Goal: Information Seeking & Learning: Learn about a topic

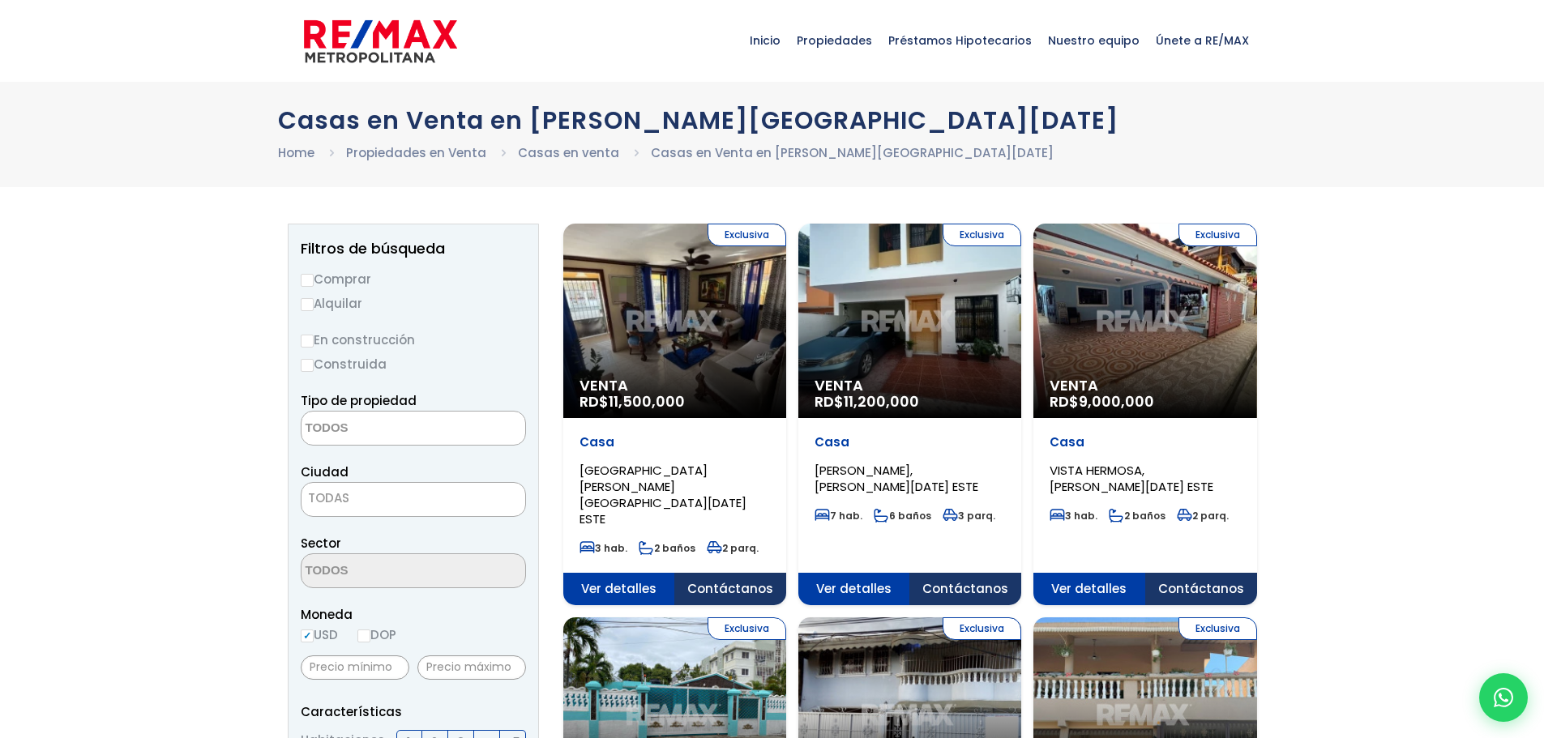
select select
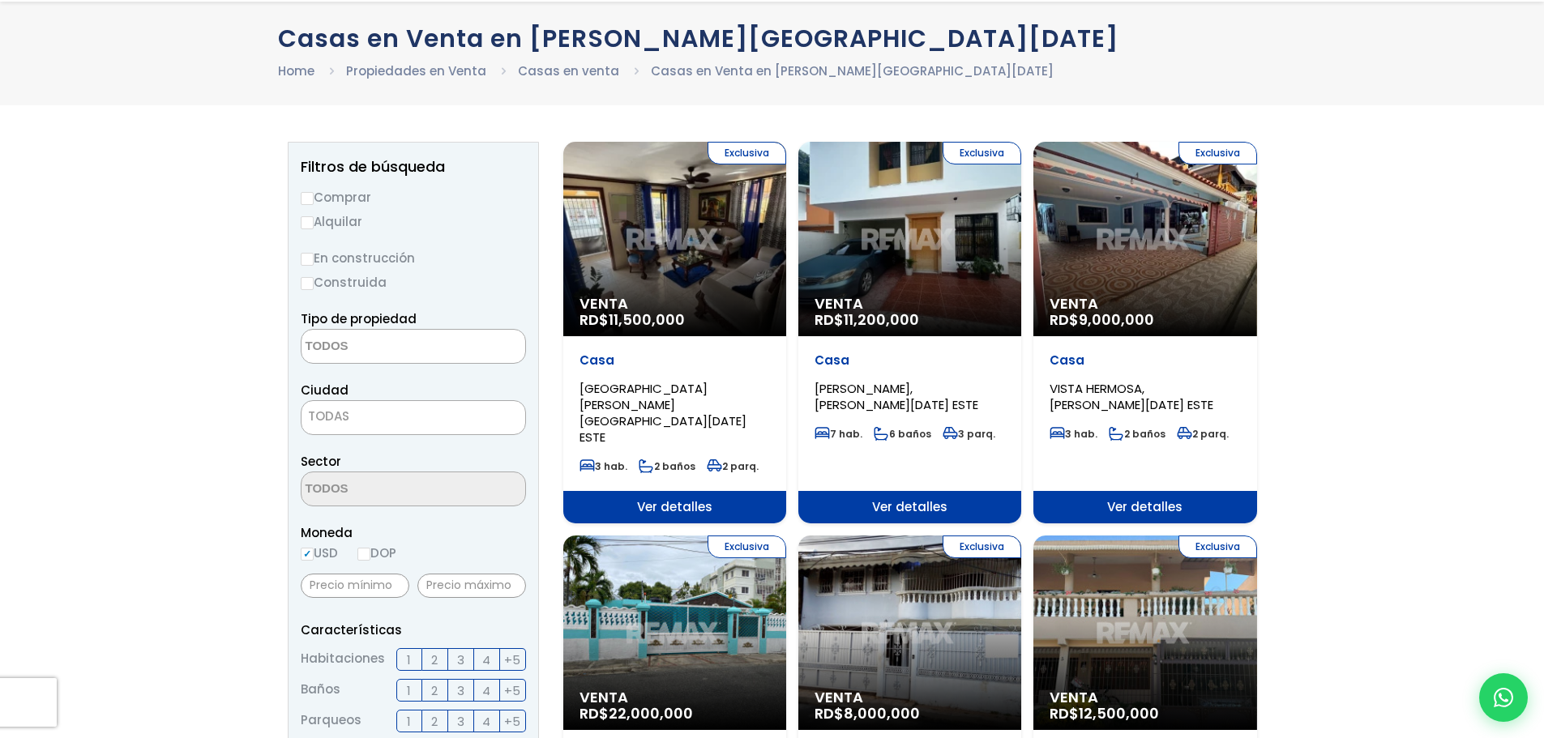
scroll to position [243, 0]
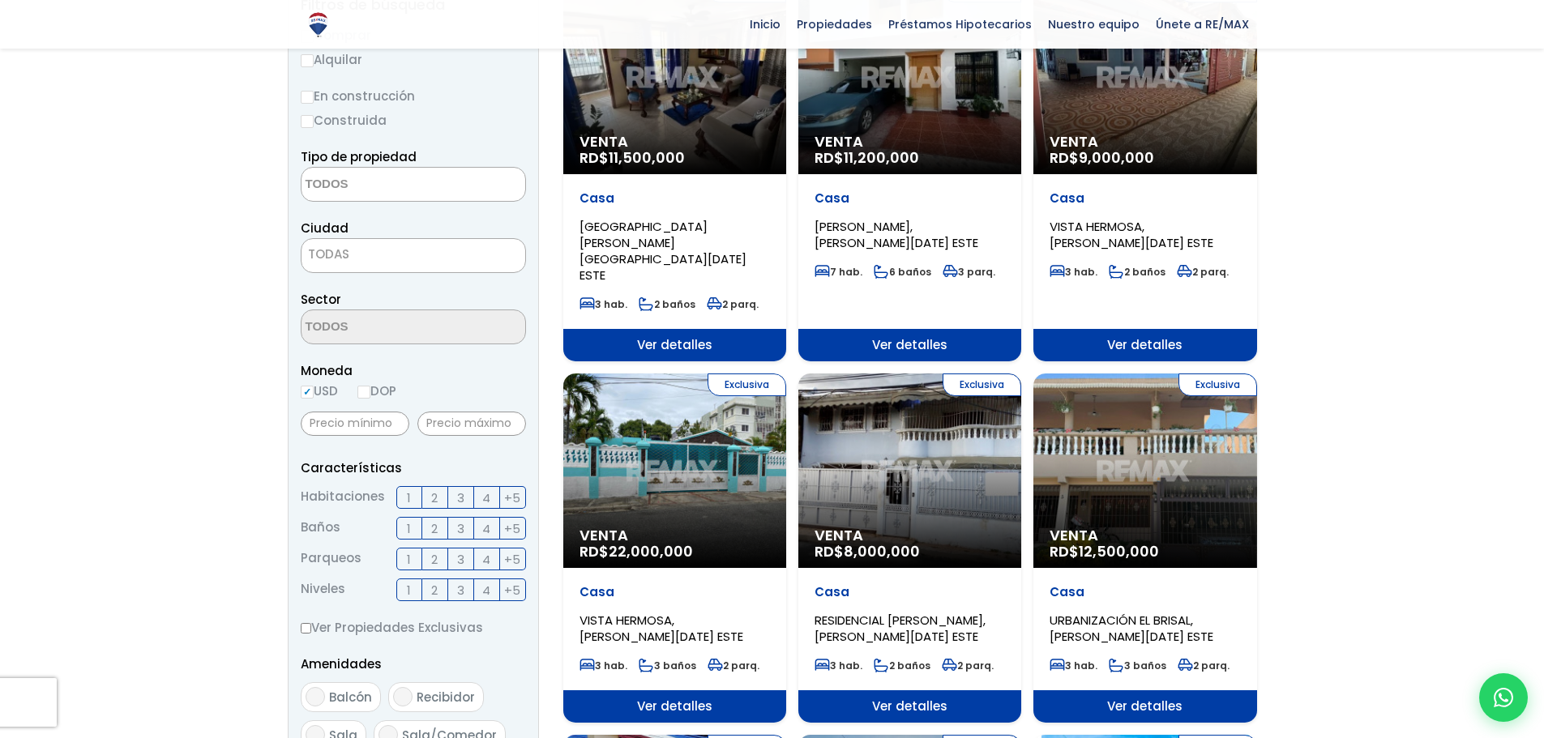
click at [926, 479] on div "Exclusiva Venta RD$ 8,000,000" at bounding box center [909, 471] width 223 height 195
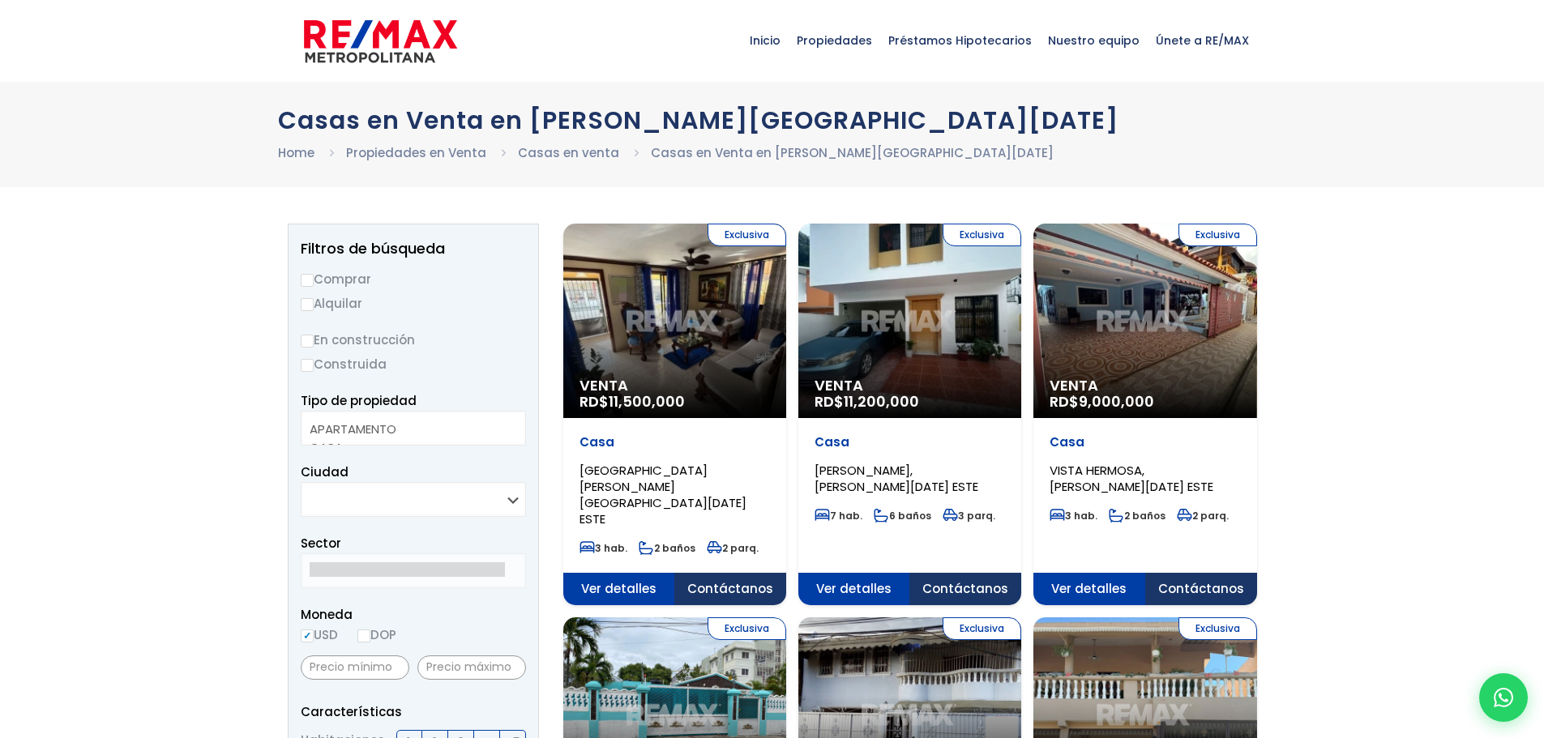
select select
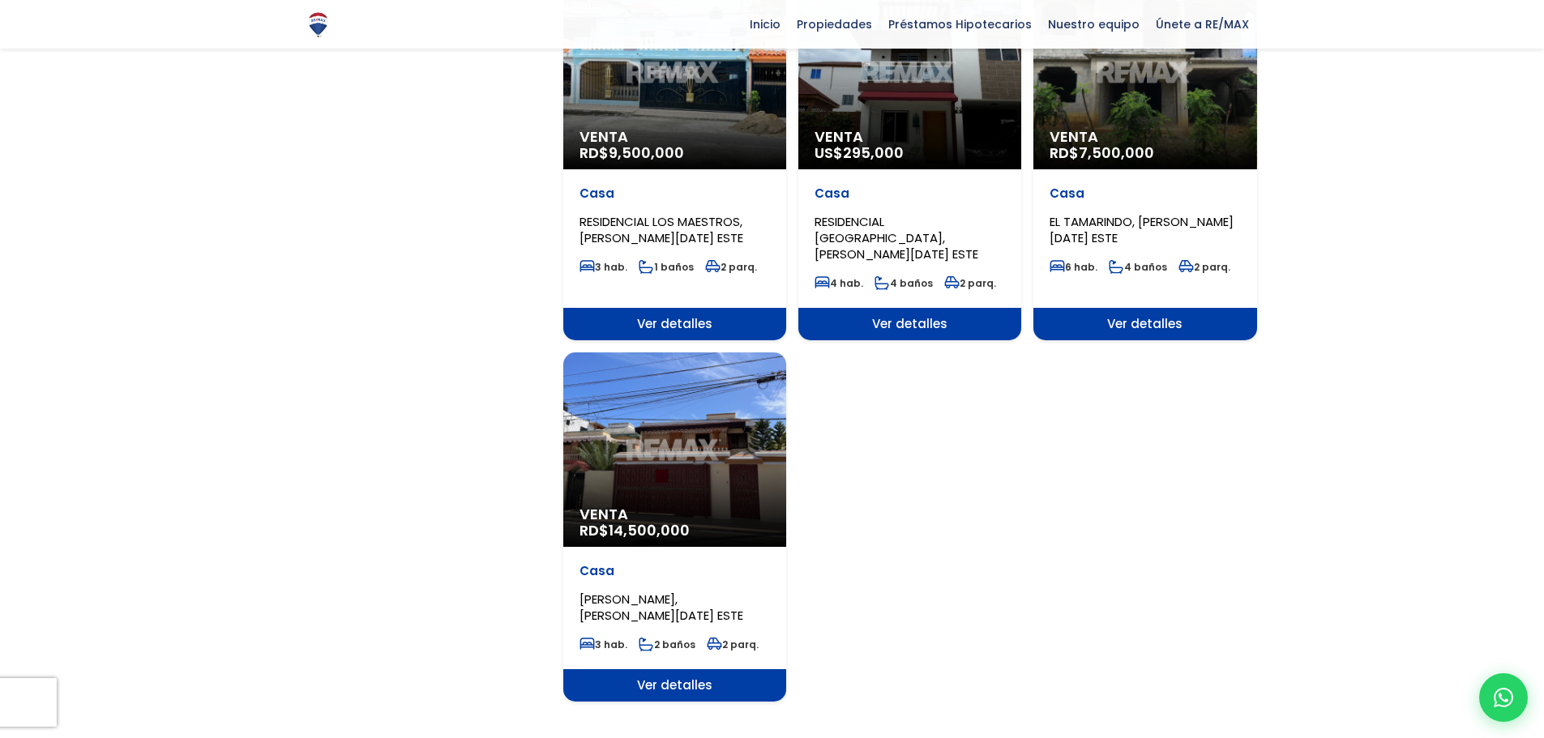
scroll to position [1946, 0]
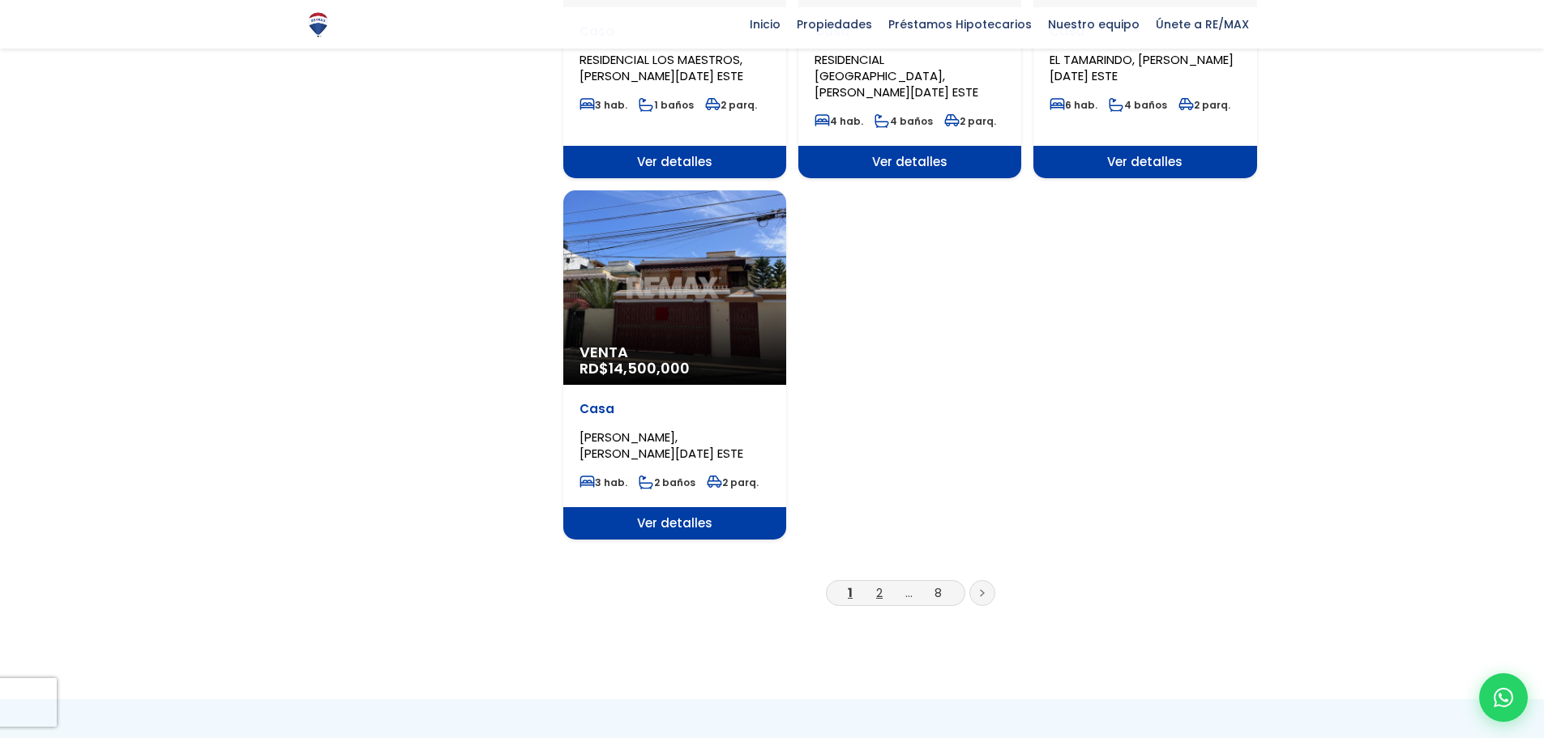
click at [876, 584] on link "2" at bounding box center [879, 592] width 6 height 17
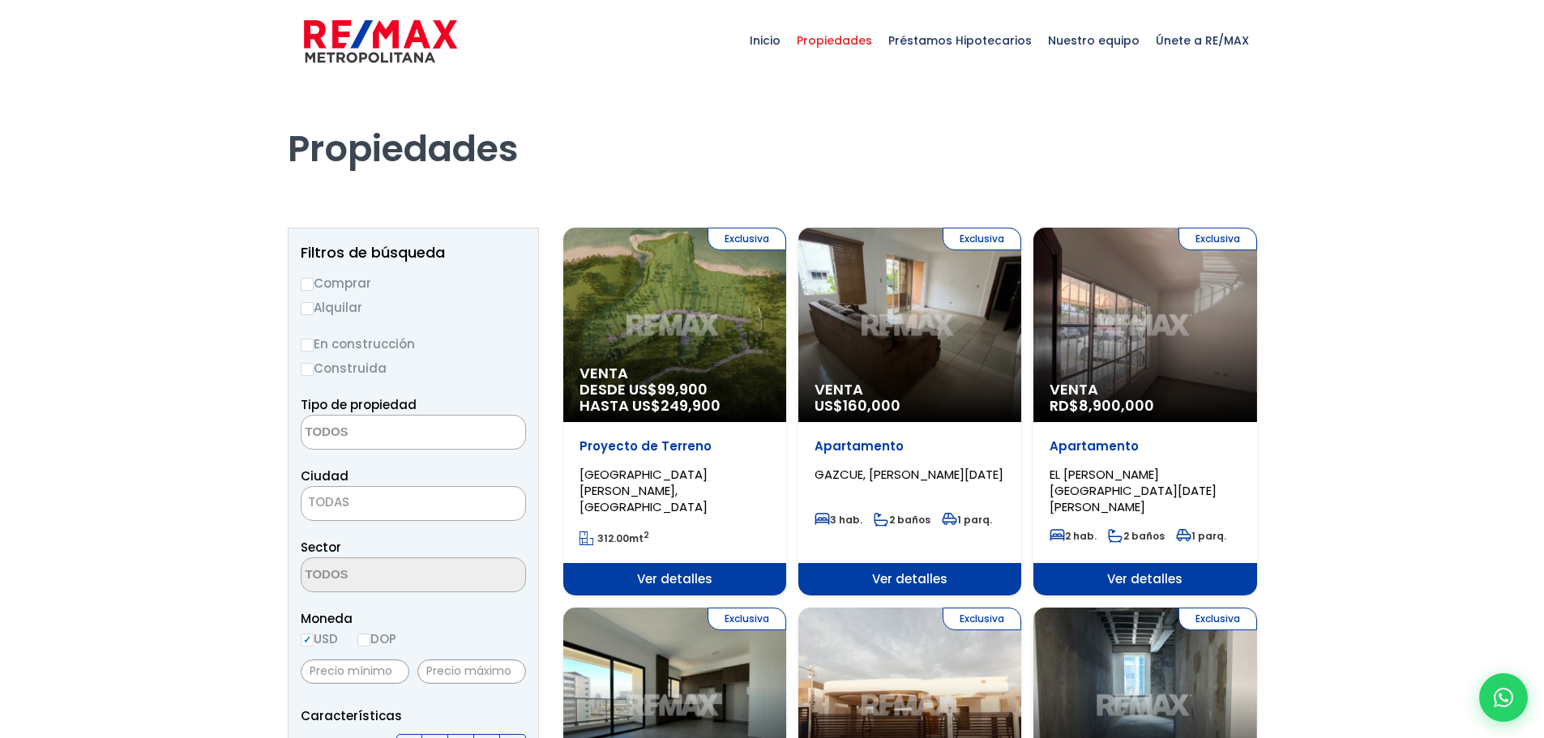
select select
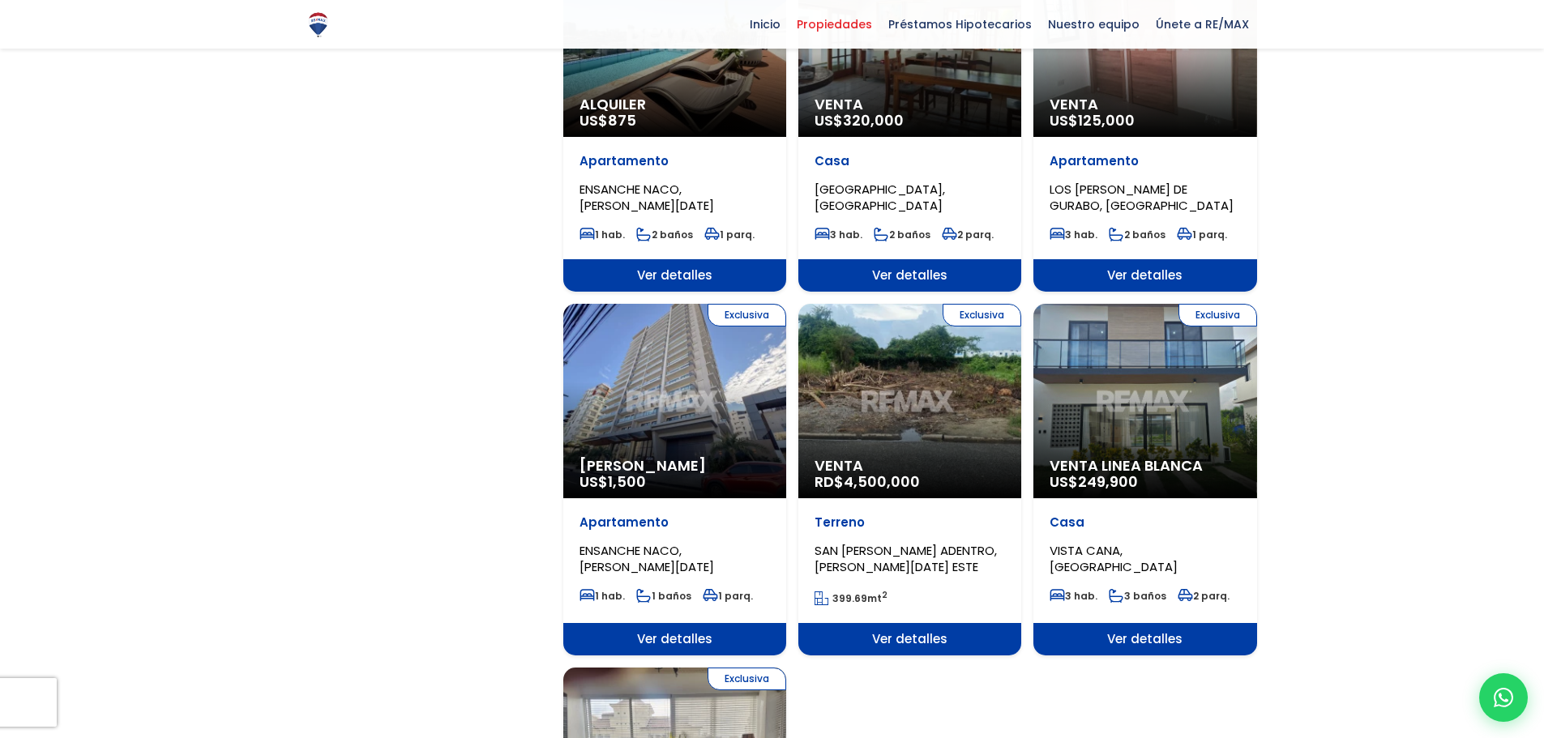
scroll to position [1621, 0]
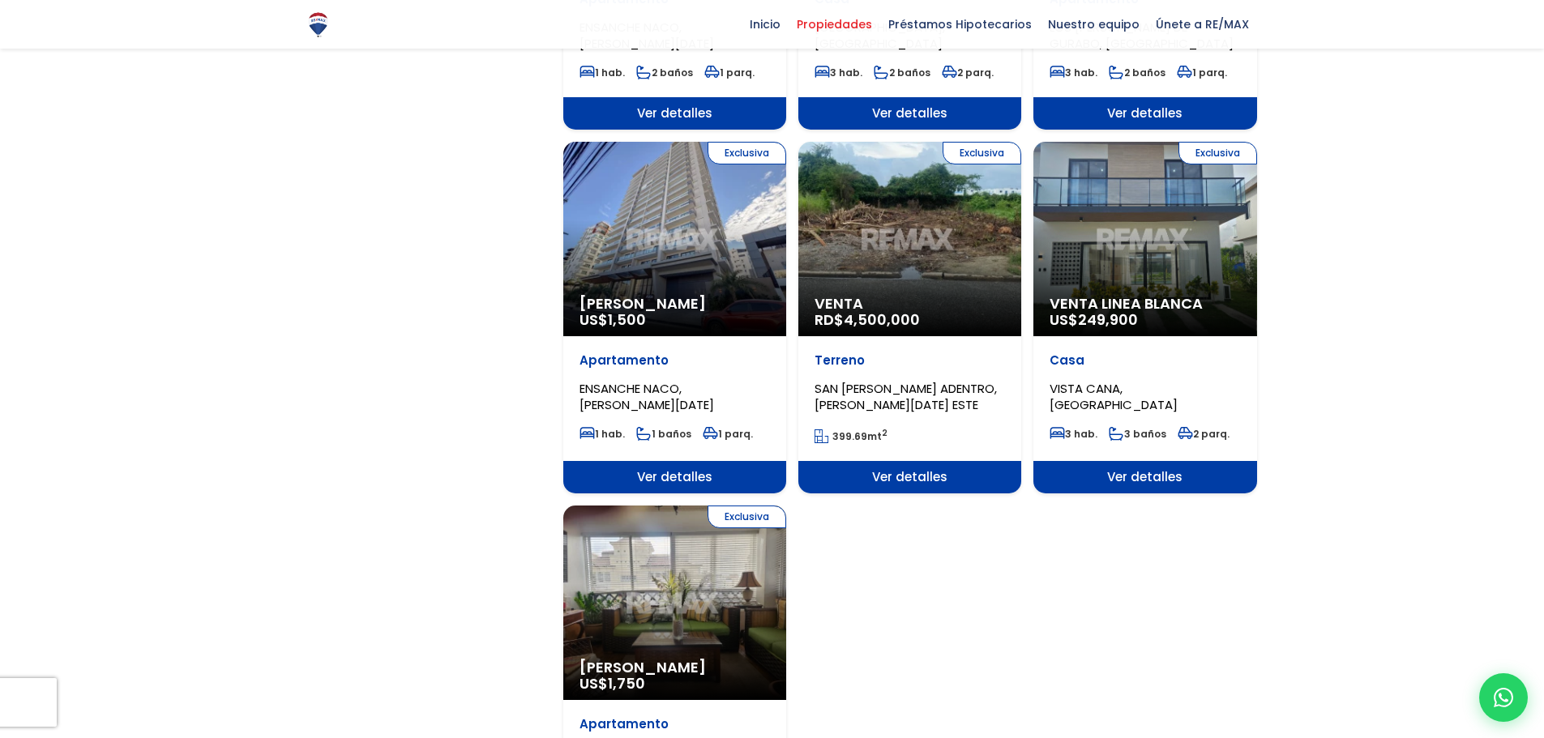
click at [939, 253] on div "Exclusiva Venta RD$ 4,500,000" at bounding box center [909, 239] width 223 height 195
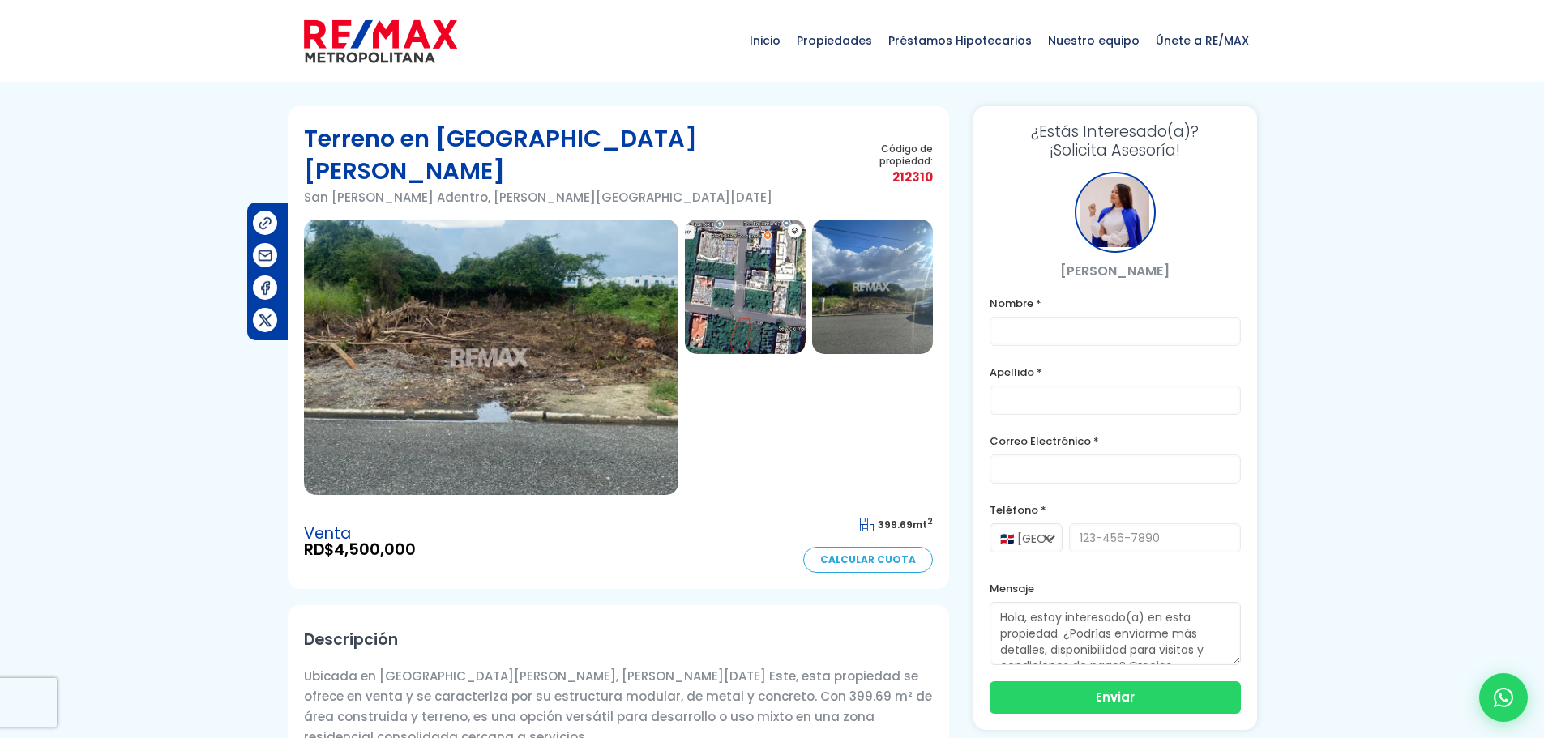
click at [761, 274] on img at bounding box center [745, 287] width 121 height 135
click at [573, 354] on img at bounding box center [491, 358] width 374 height 276
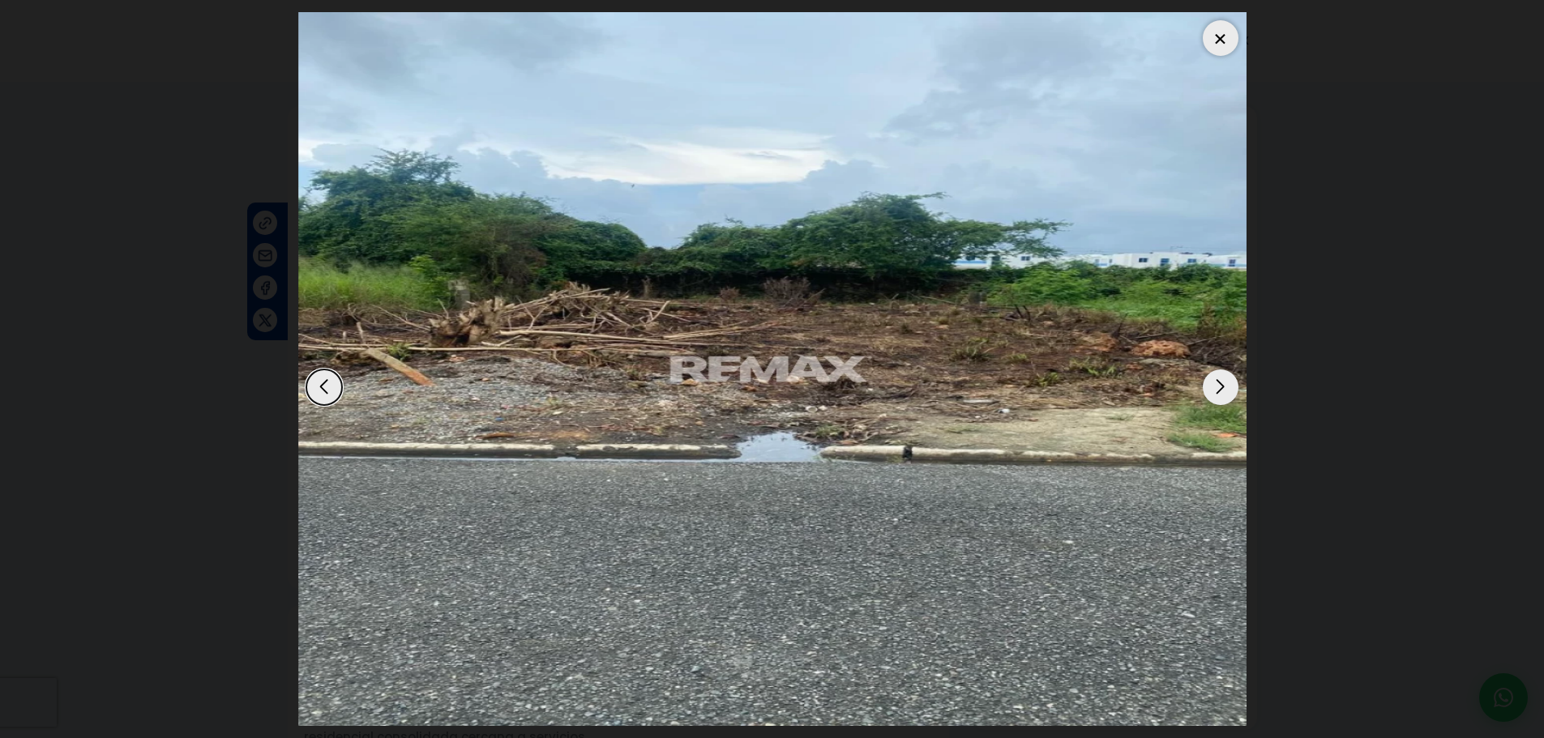
click at [1213, 385] on div "Next slide" at bounding box center [1221, 388] width 36 height 36
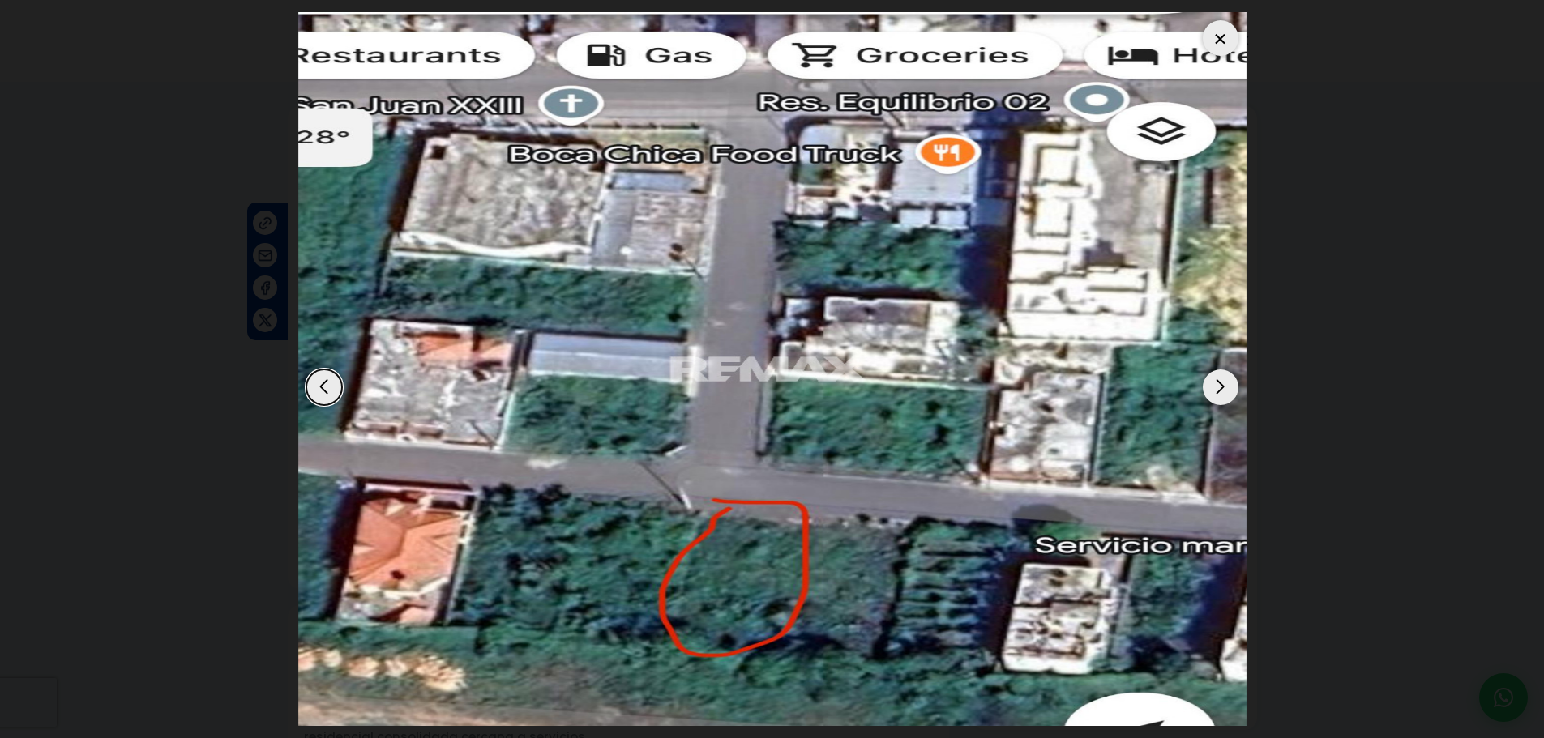
click at [1213, 385] on div "Next slide" at bounding box center [1221, 388] width 36 height 36
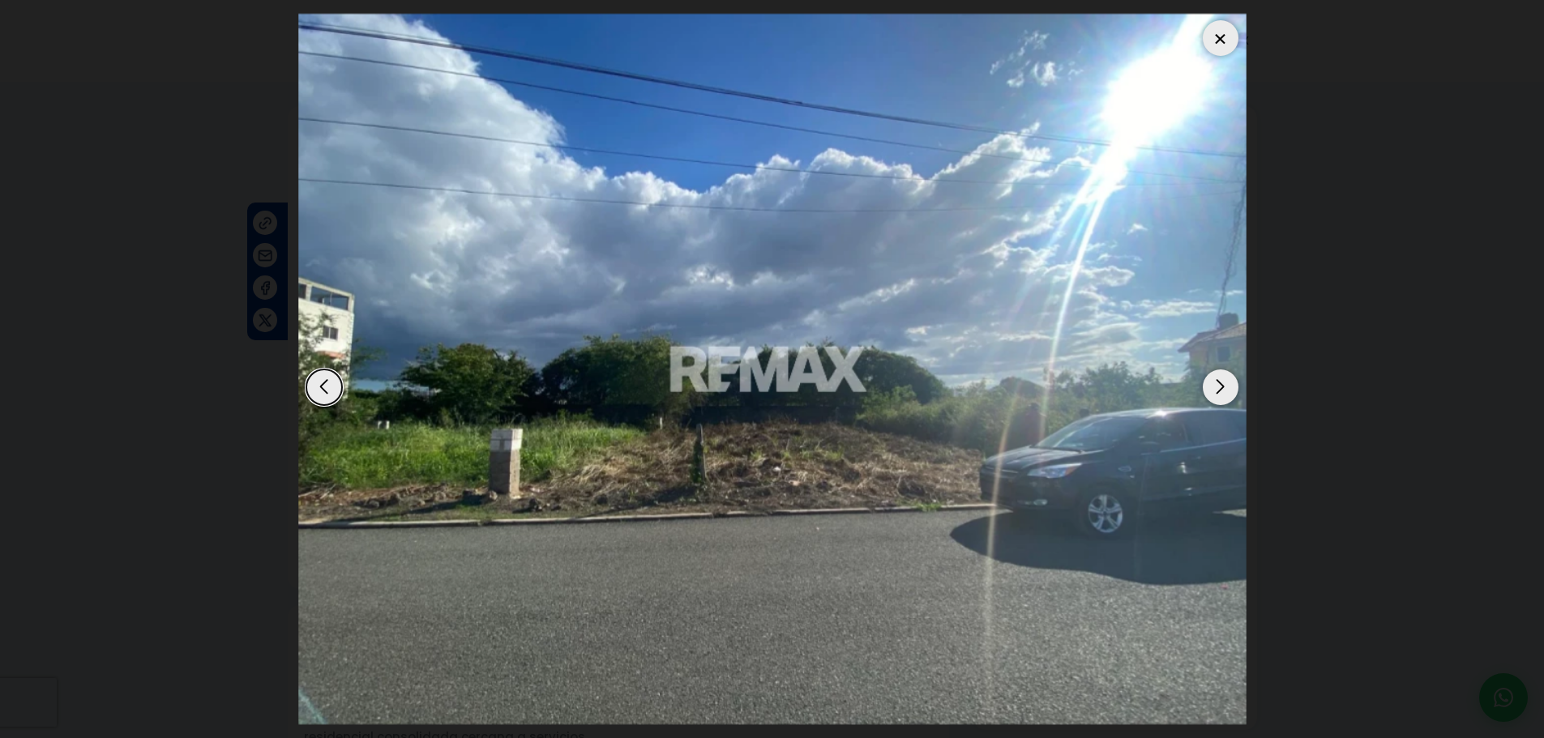
click at [1213, 385] on div "Next slide" at bounding box center [1221, 388] width 36 height 36
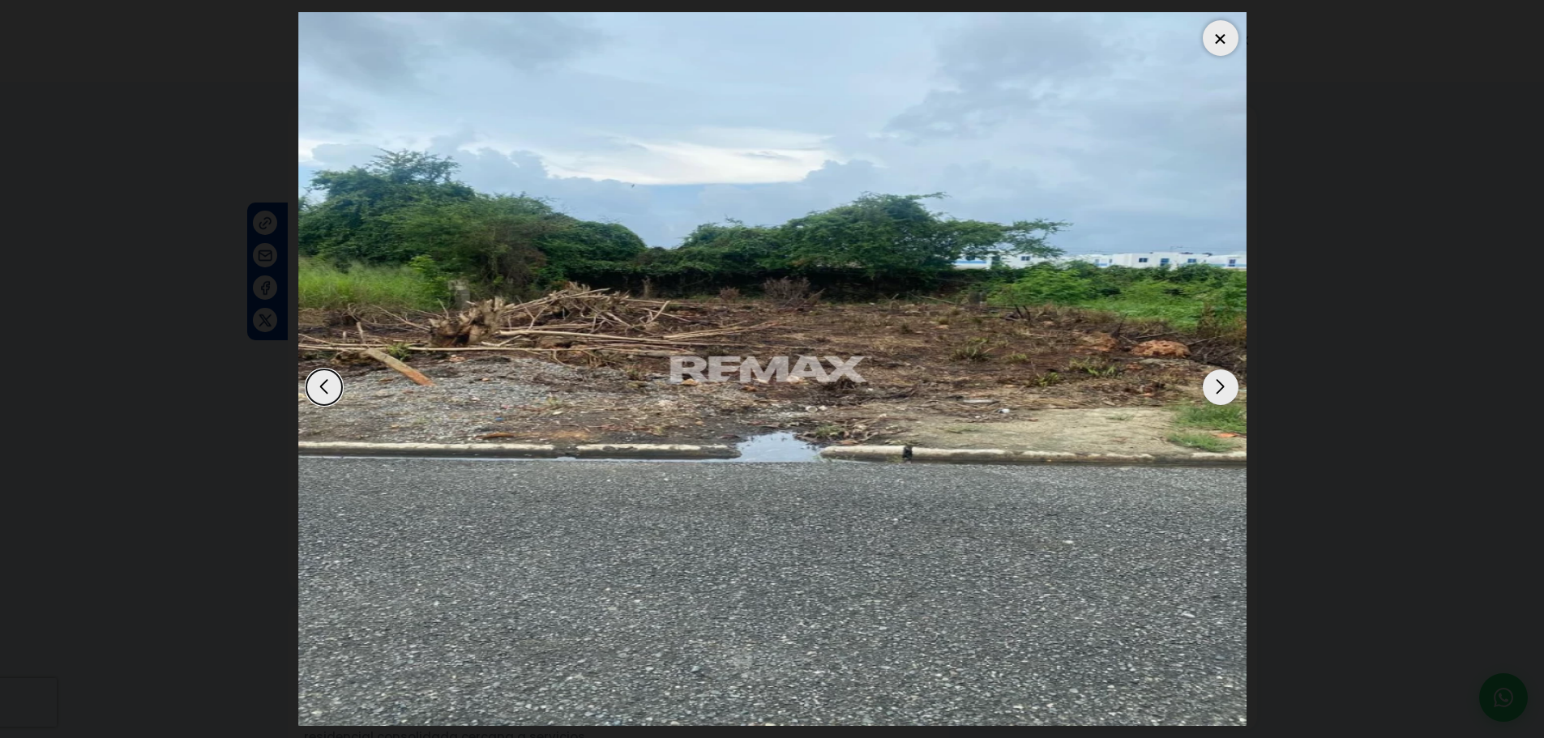
click at [1211, 385] on div "Next slide" at bounding box center [1221, 388] width 36 height 36
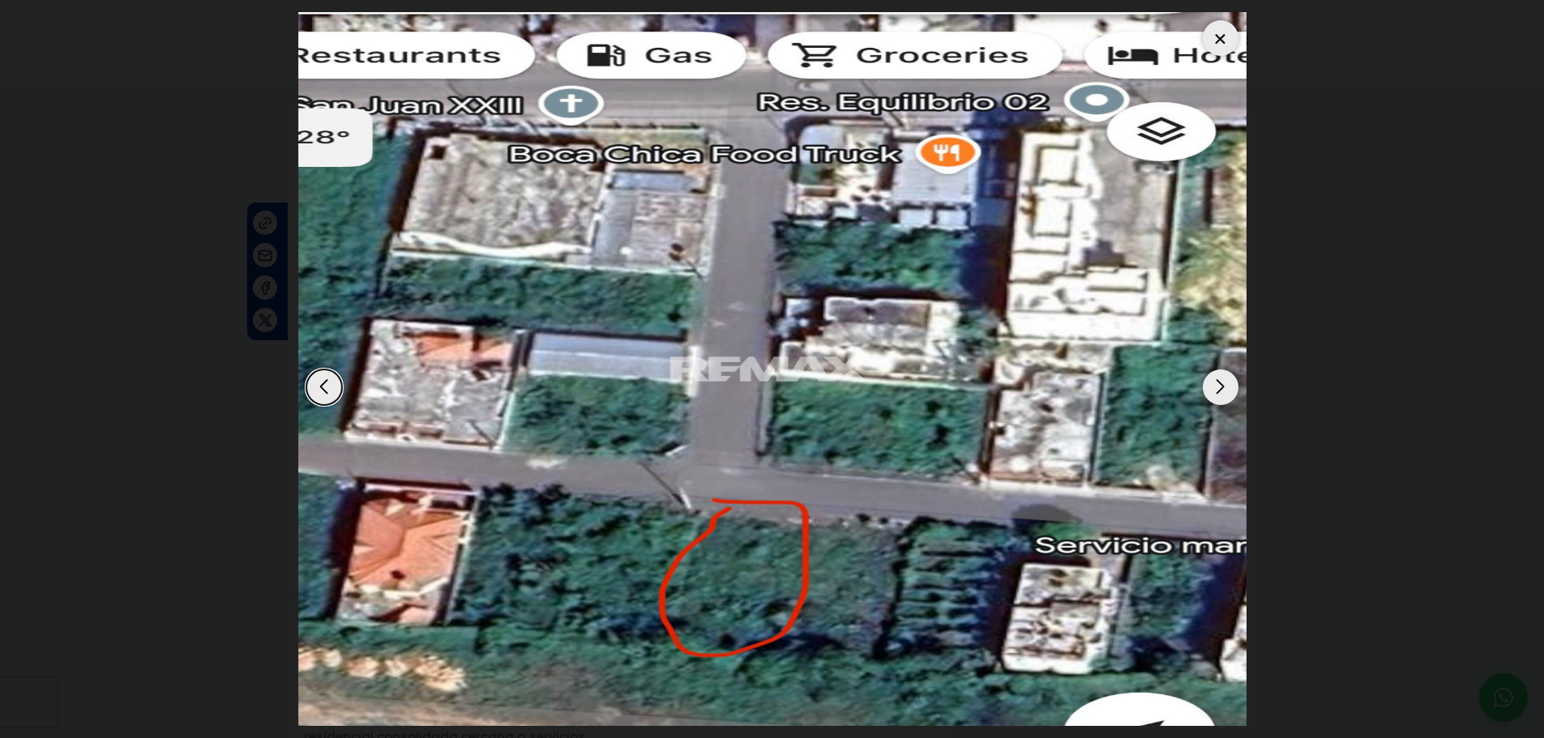
click at [1211, 385] on div "Next slide" at bounding box center [1221, 388] width 36 height 36
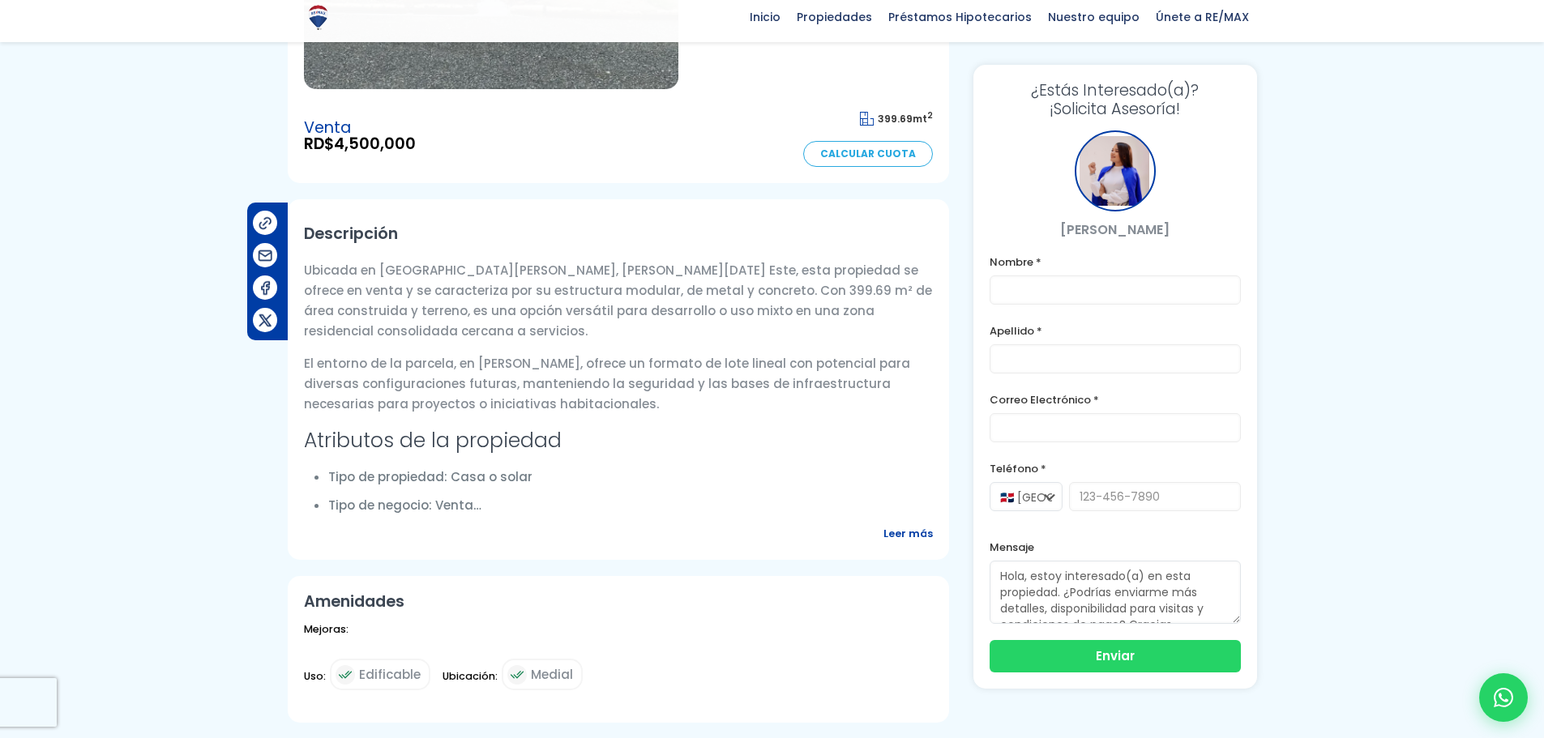
scroll to position [486, 0]
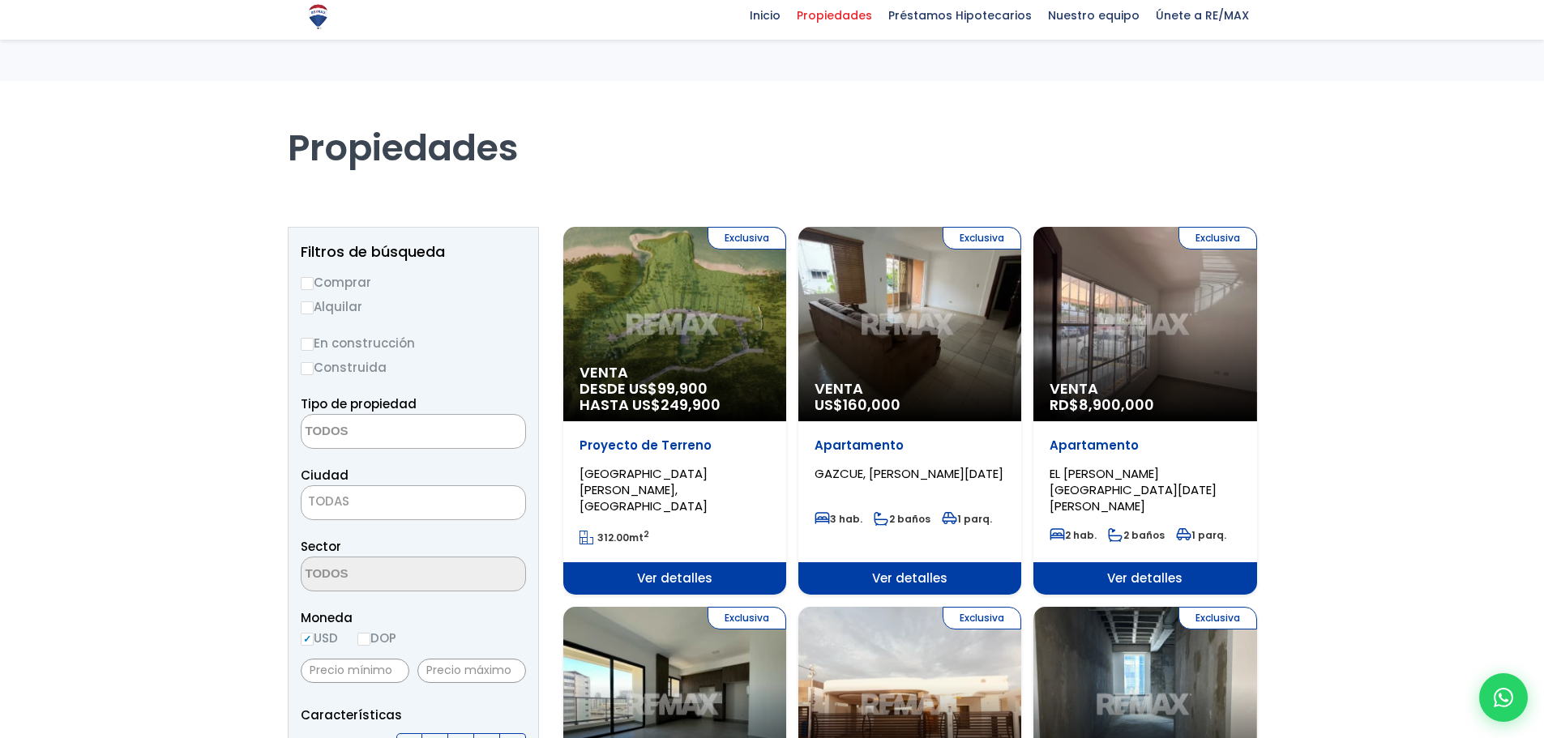
select select
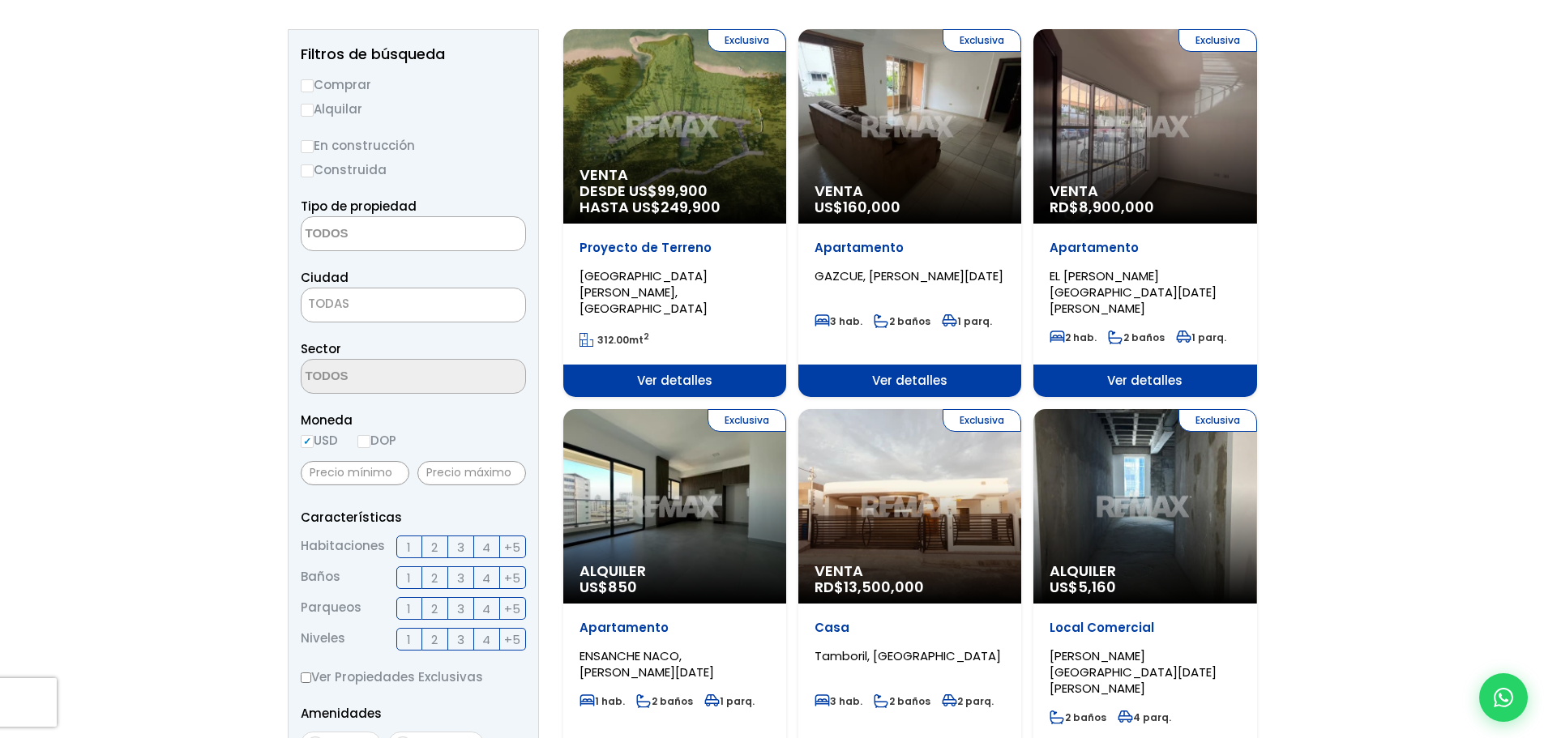
scroll to position [36, 0]
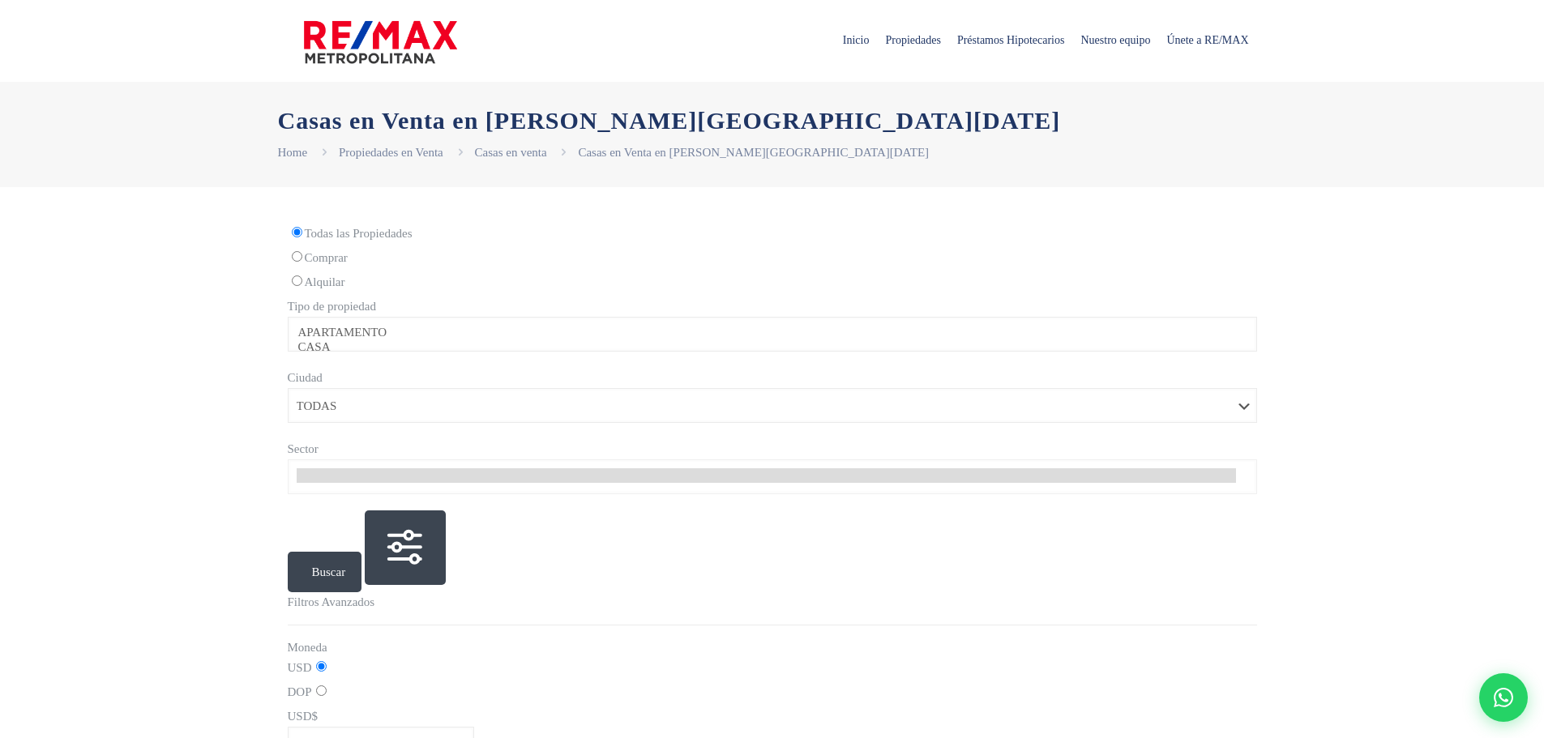
select select
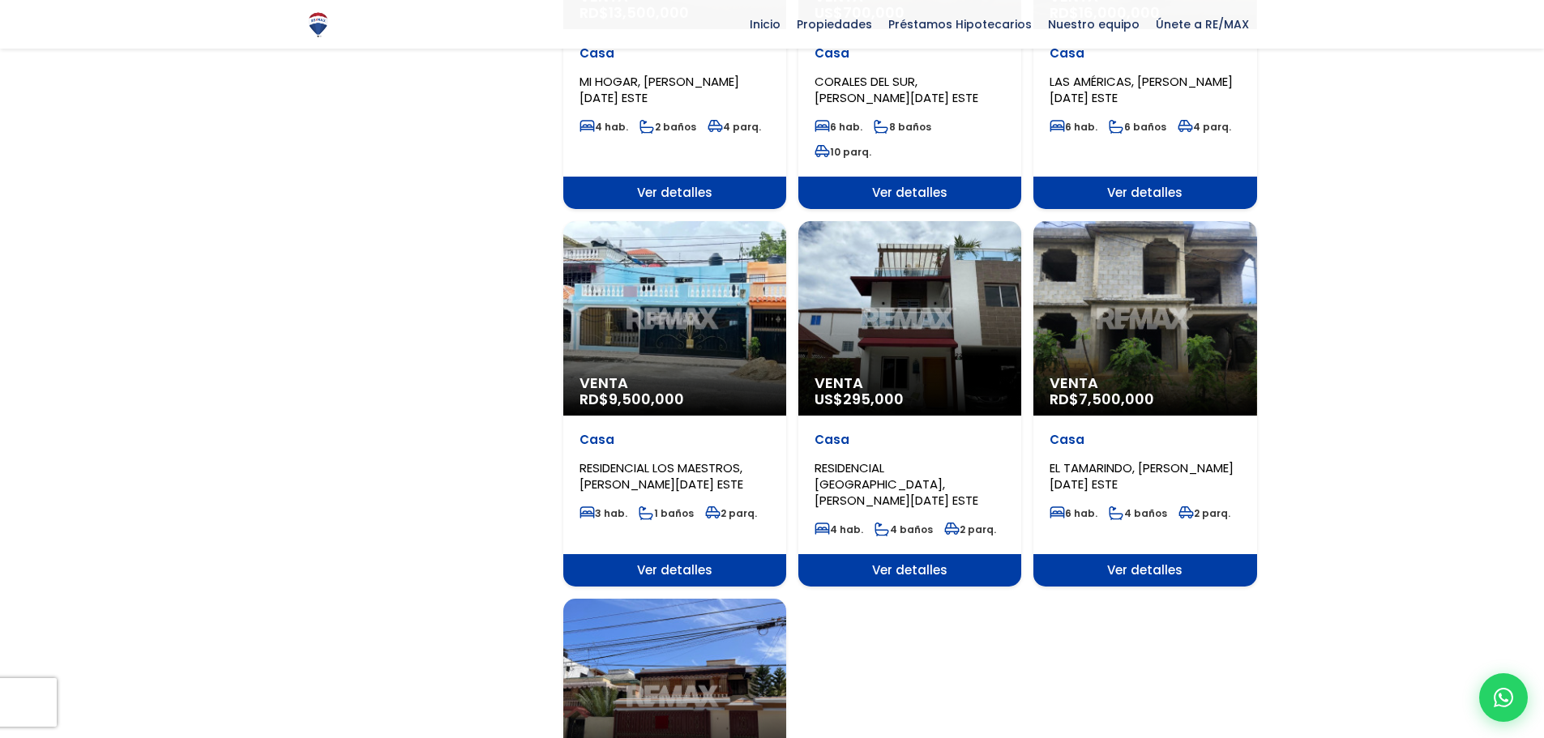
scroll to position [1051, 0]
